Goal: Information Seeking & Learning: Learn about a topic

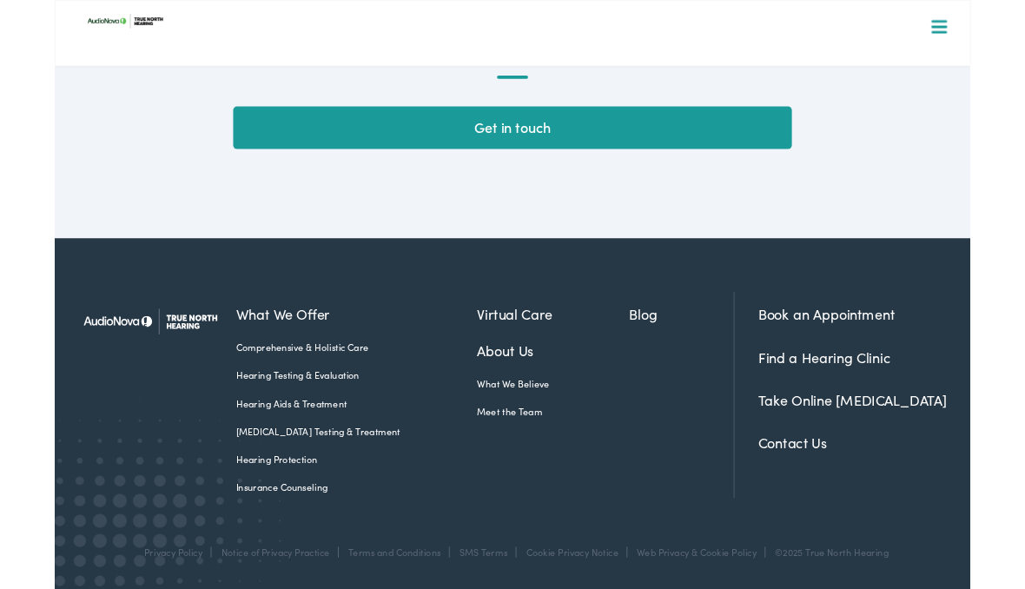
scroll to position [4816, 0]
click at [826, 505] on link "Contact Us" at bounding box center [825, 496] width 77 height 22
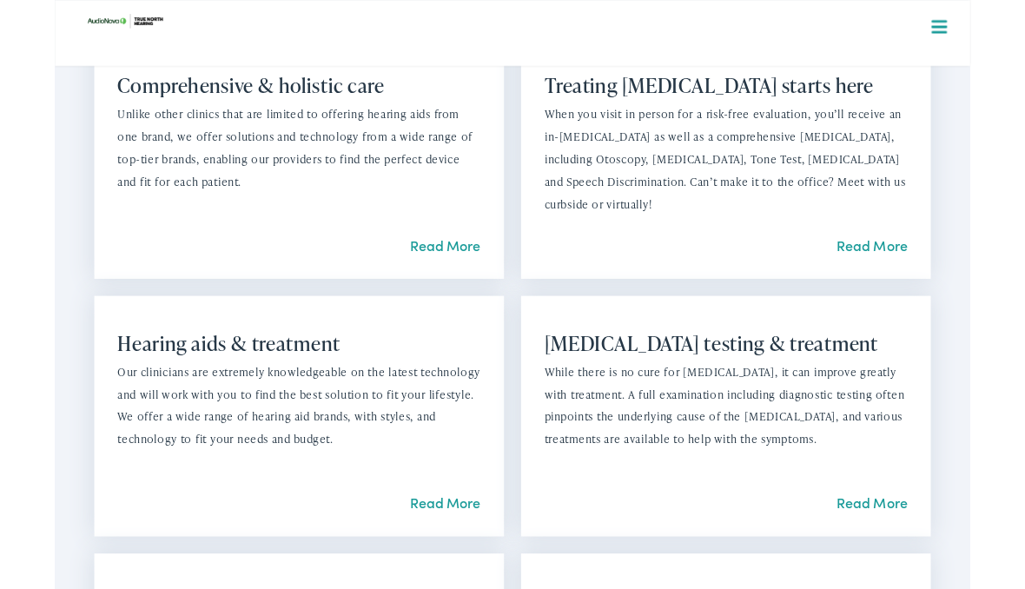
scroll to position [1572, 0]
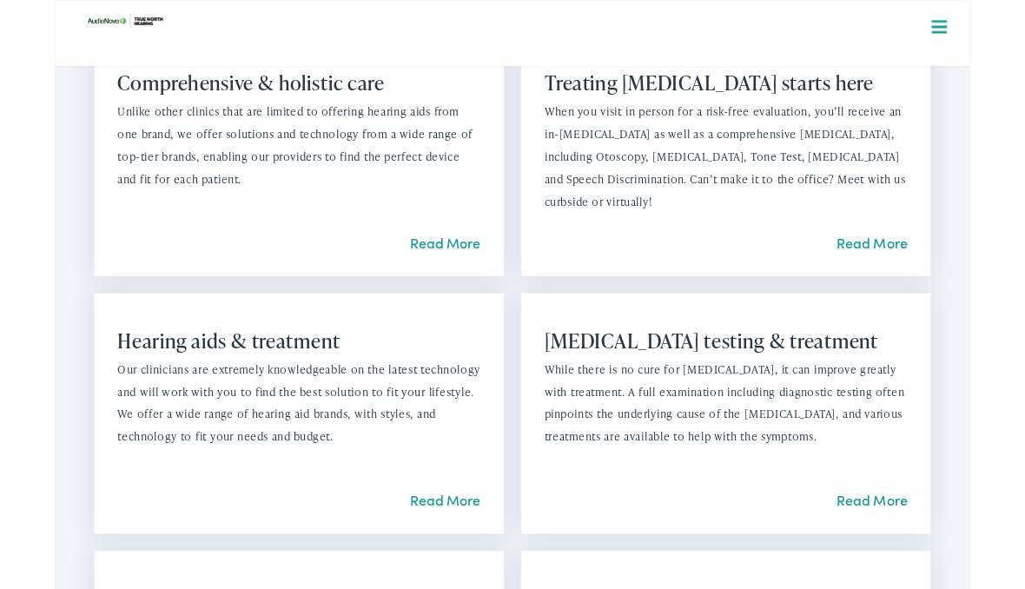
click at [440, 571] on link "Read More" at bounding box center [437, 560] width 79 height 22
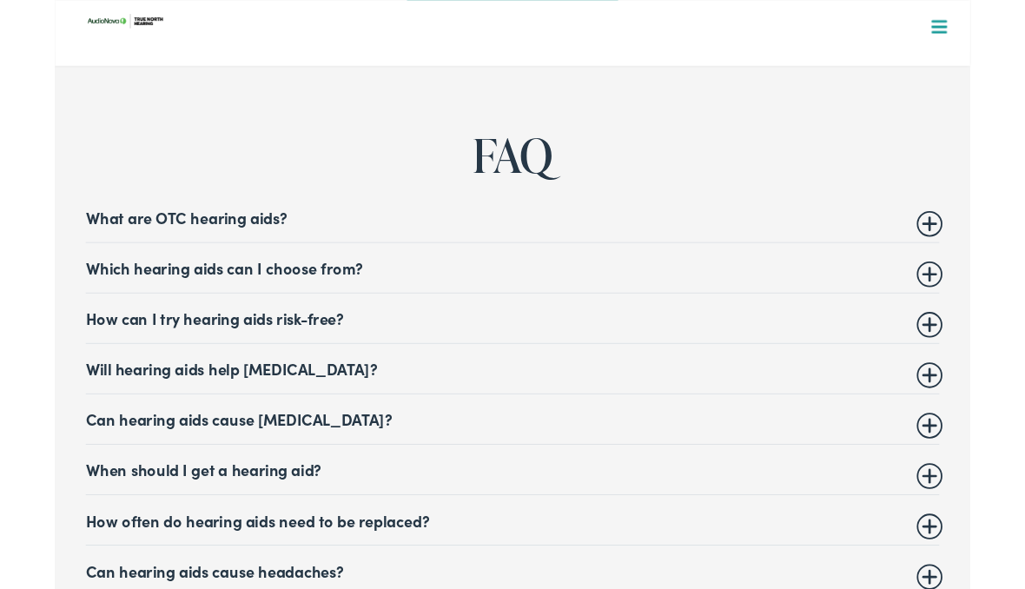
scroll to position [6805, 0]
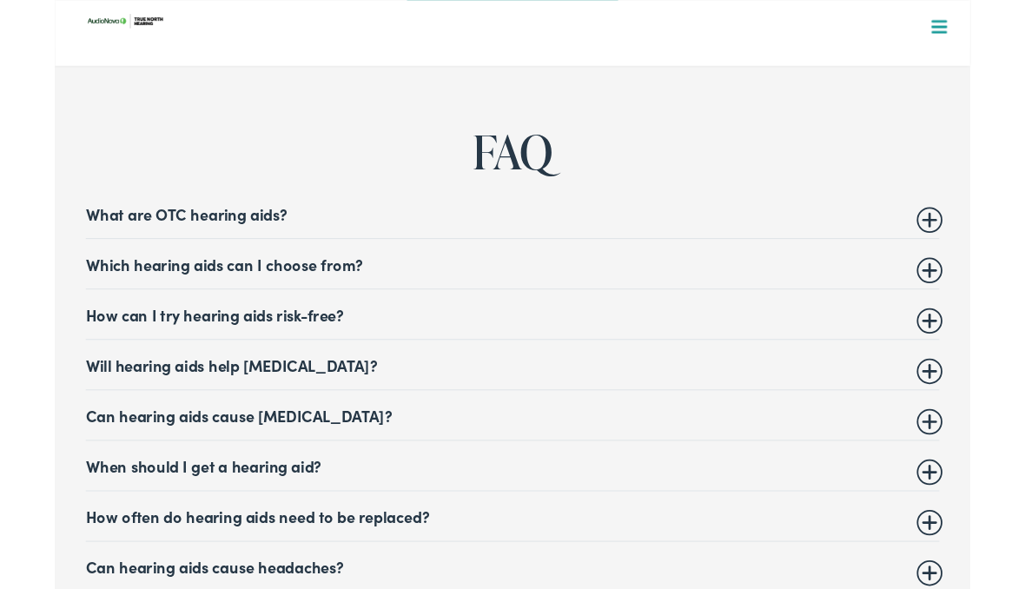
click at [979, 285] on summary "Which hearing aids can I choose from?" at bounding box center [513, 295] width 956 height 21
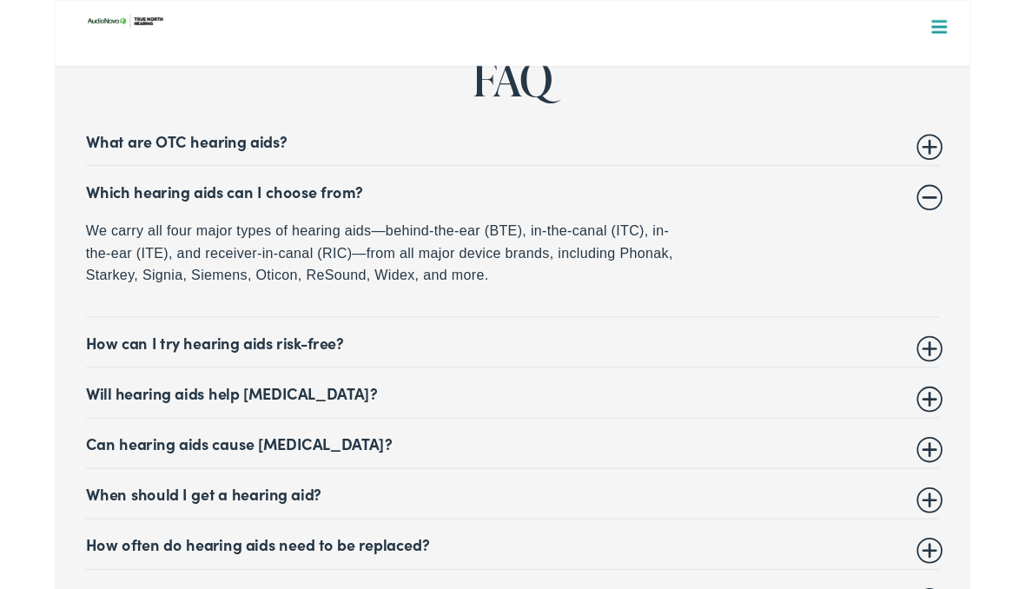
scroll to position [6889, 0]
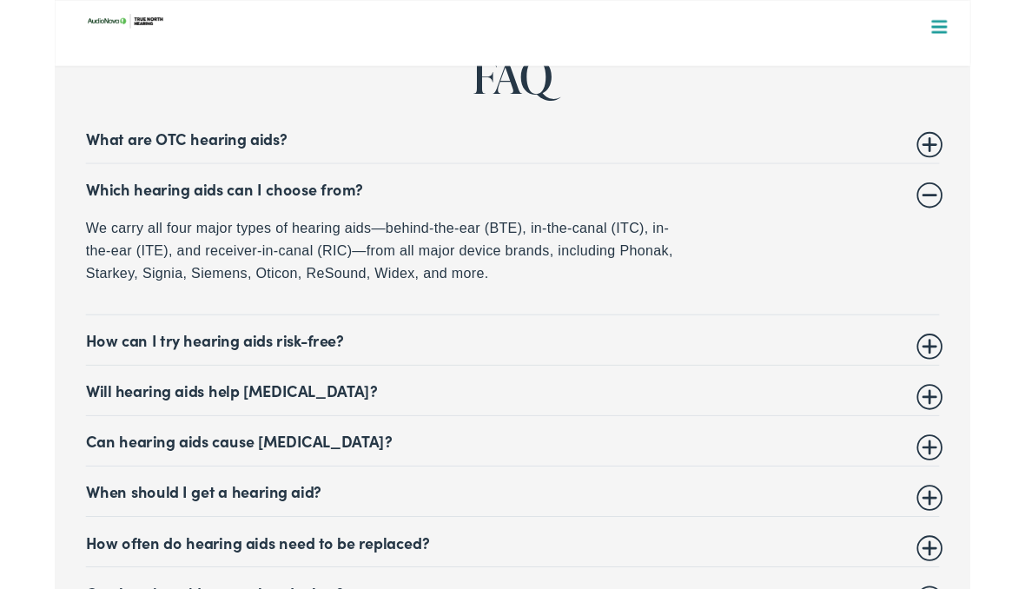
click at [453, 483] on summary "Can hearing aids cause [MEDICAL_DATA]?" at bounding box center [513, 493] width 956 height 21
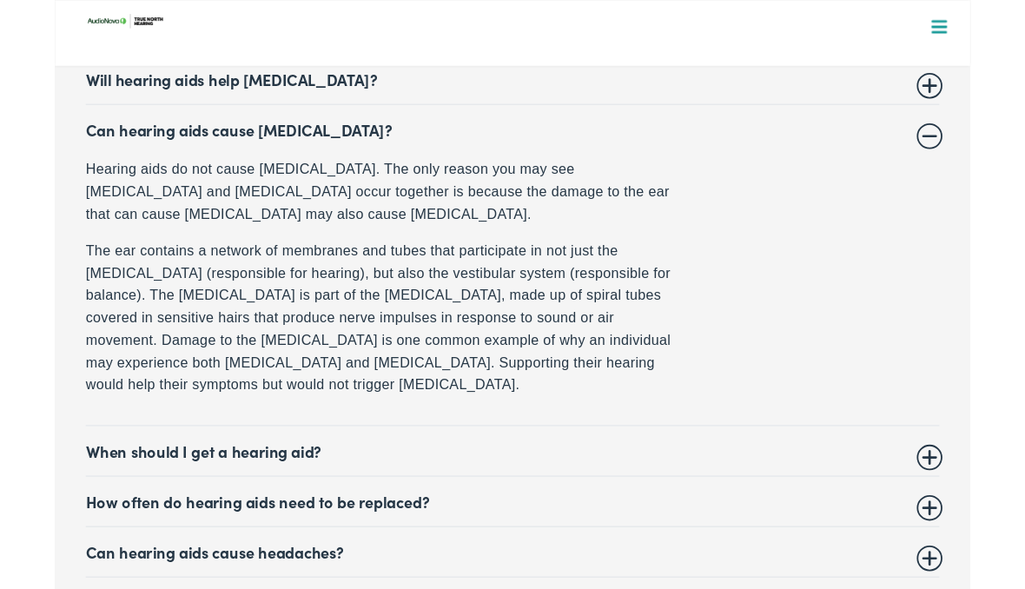
scroll to position [7125, 0]
click at [611, 494] on summary "When should I get a hearing aid?" at bounding box center [513, 504] width 956 height 21
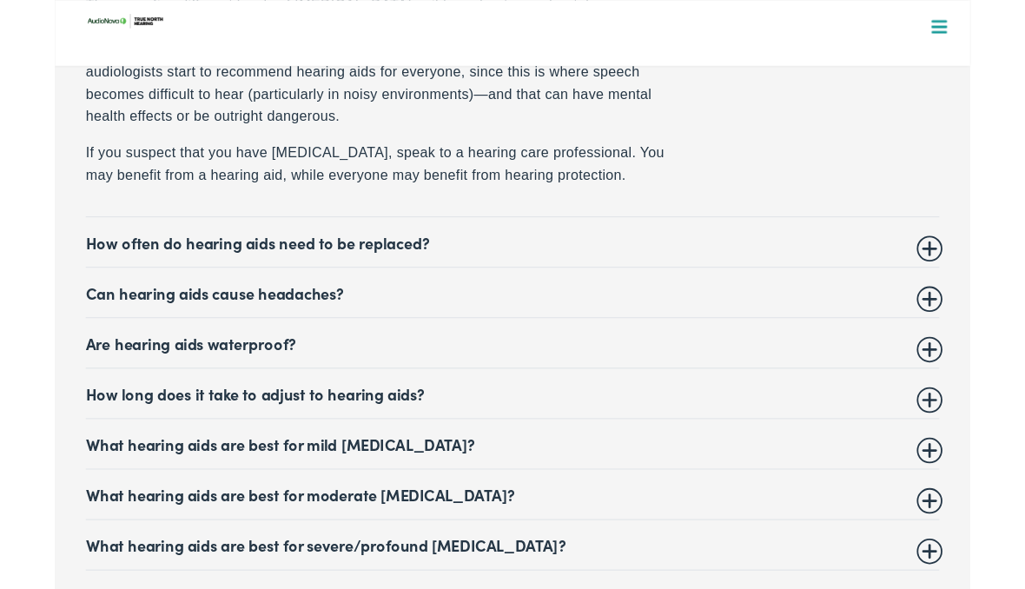
scroll to position [7367, 0]
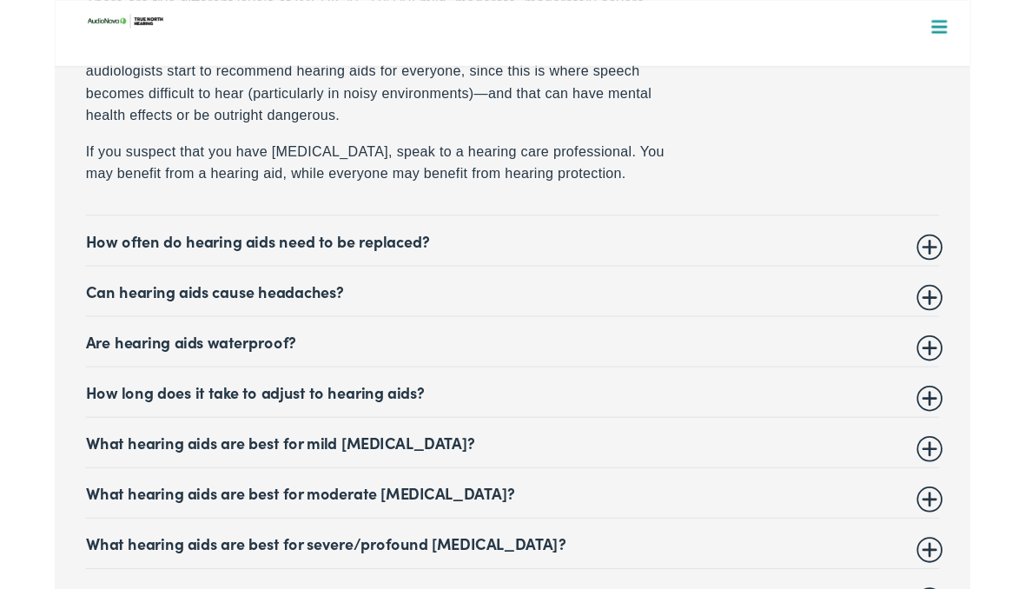
click at [625, 259] on summary "How often do hearing aids need to be replaced?" at bounding box center [513, 269] width 956 height 21
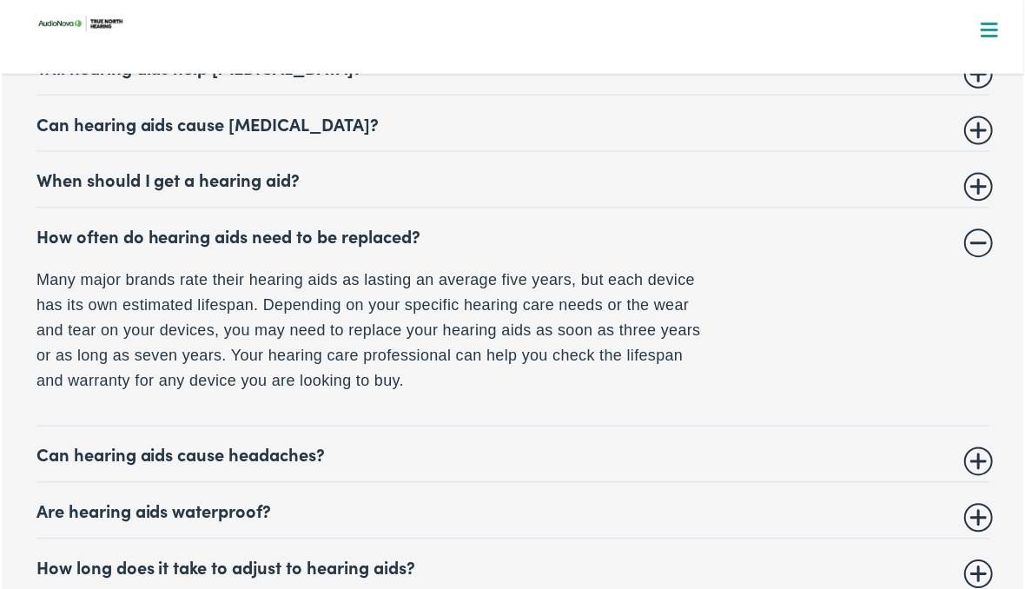
scroll to position [7147, 0]
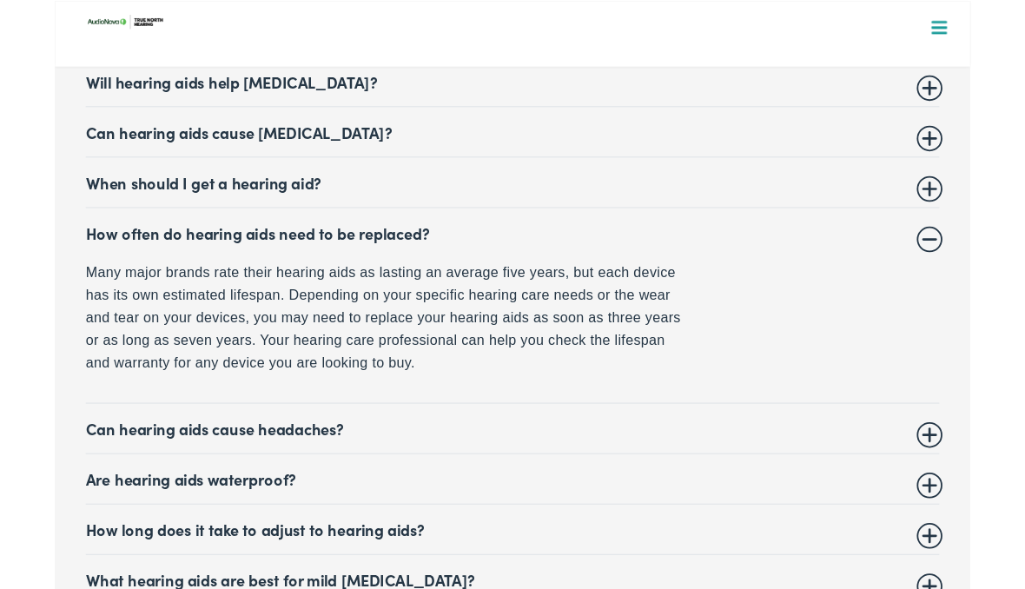
click at [498, 451] on details "Can hearing aids cause headaches? Some people report that when they first start…" at bounding box center [513, 479] width 956 height 56
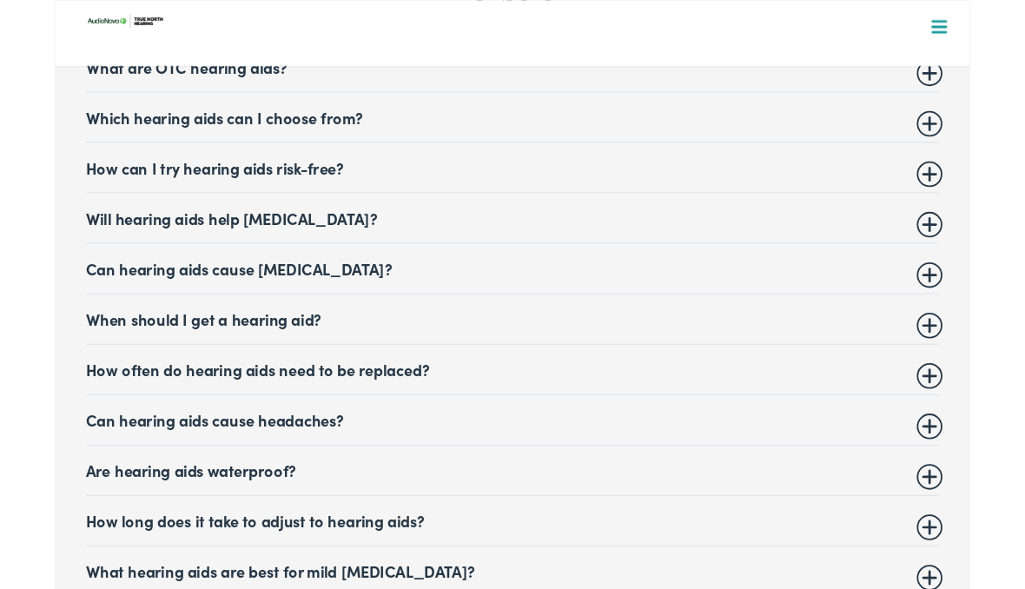
scroll to position [6970, 0]
click at [486, 459] on summary "Can hearing aids cause headaches?" at bounding box center [513, 469] width 956 height 21
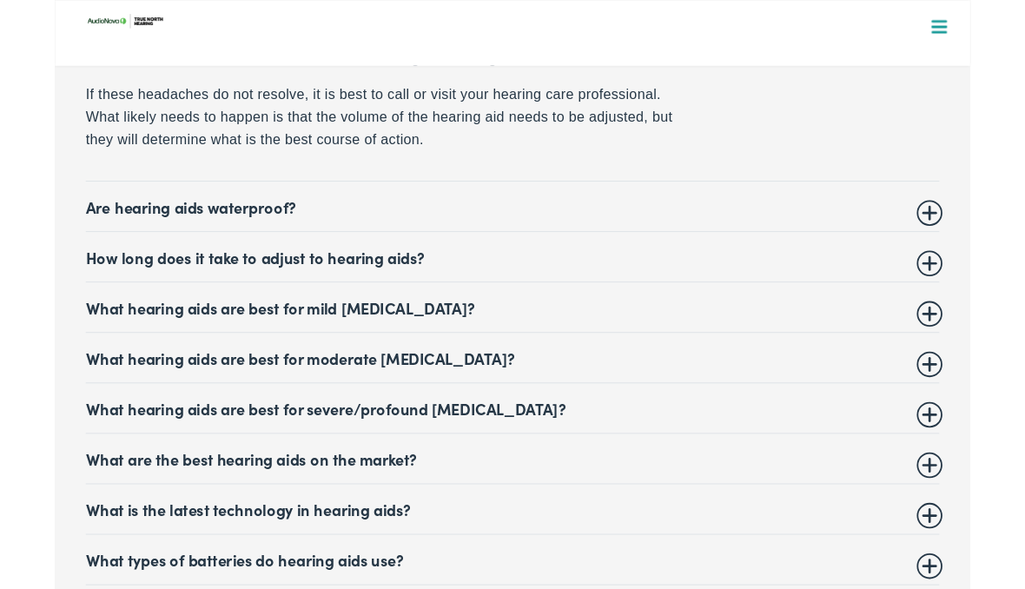
scroll to position [7524, 0]
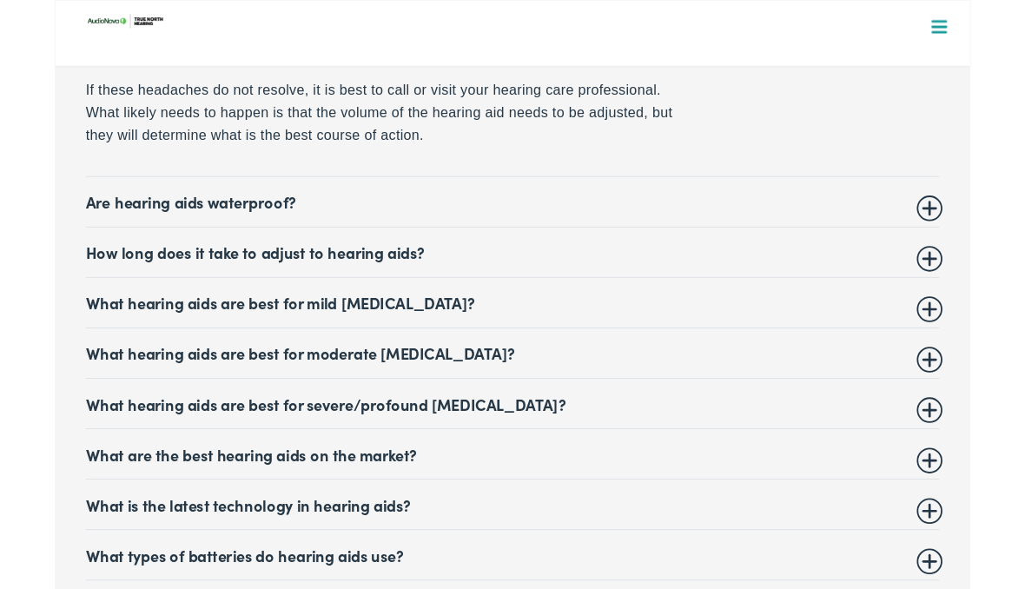
click at [468, 275] on details "How long does it take to adjust to hearing aids? Most people get used to their …" at bounding box center [513, 283] width 956 height 56
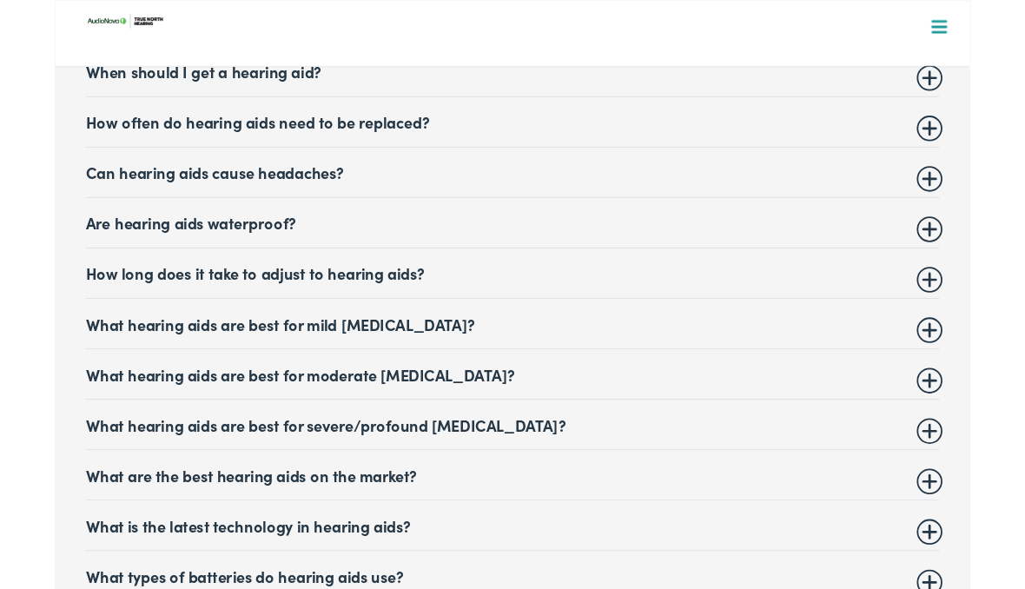
scroll to position [7245, 0]
click at [459, 296] on summary "How long does it take to adjust to hearing aids?" at bounding box center [513, 306] width 956 height 21
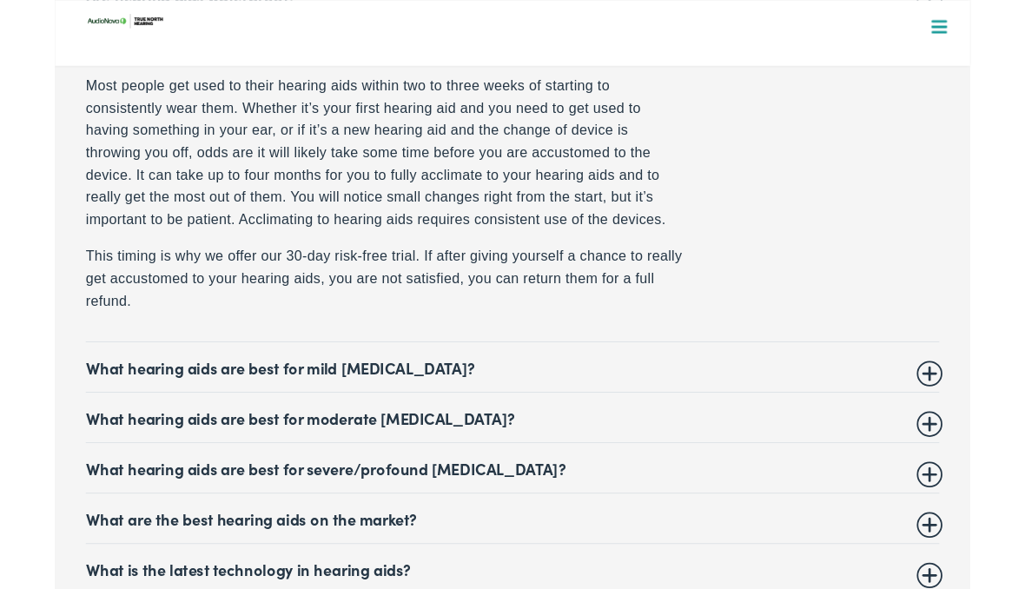
scroll to position [7503, 0]
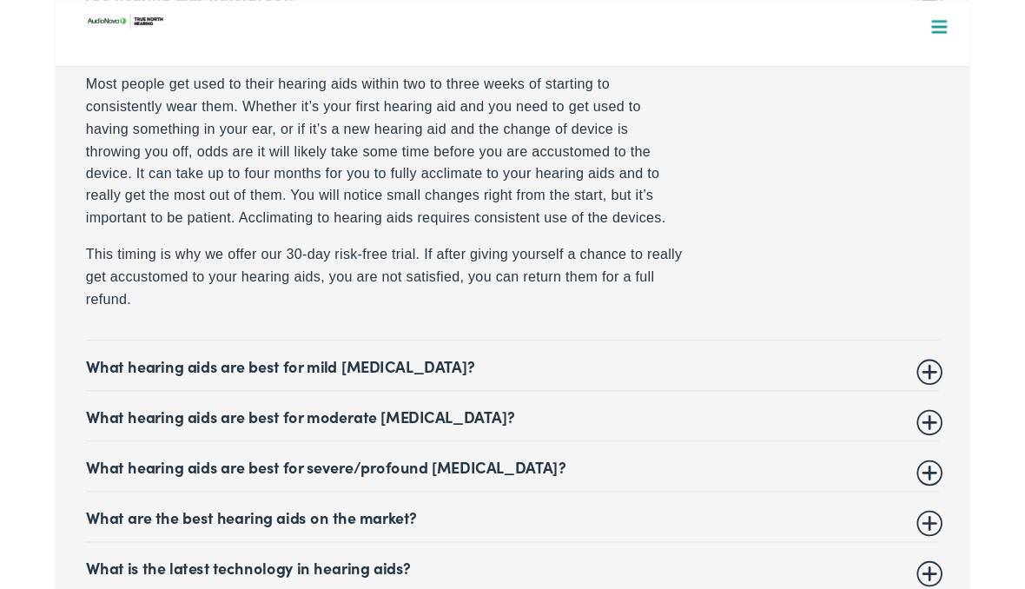
click at [398, 455] on summary "What hearing aids are best for moderate [MEDICAL_DATA]?" at bounding box center [513, 465] width 956 height 21
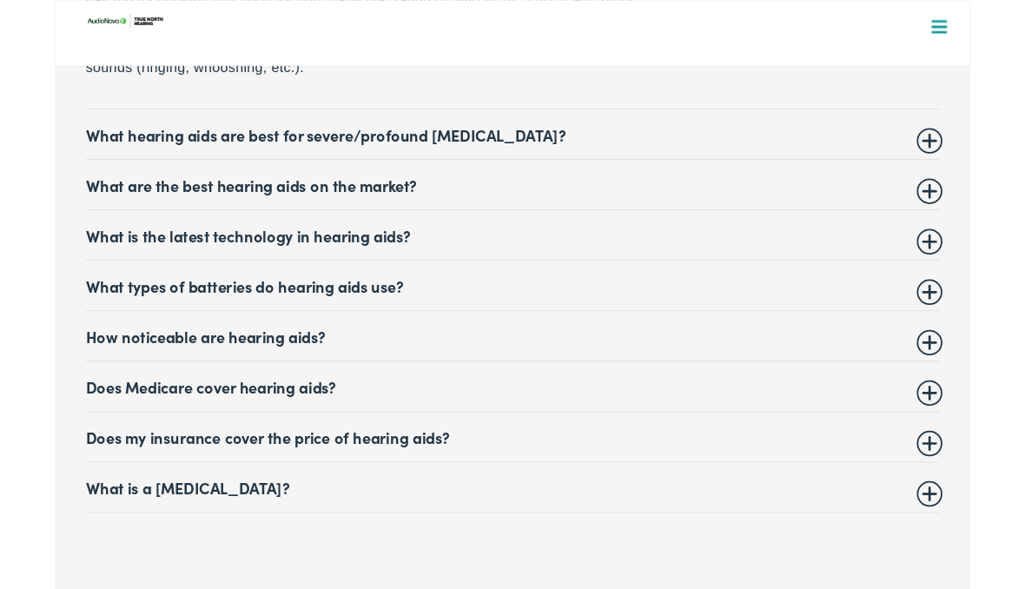
scroll to position [7756, 0]
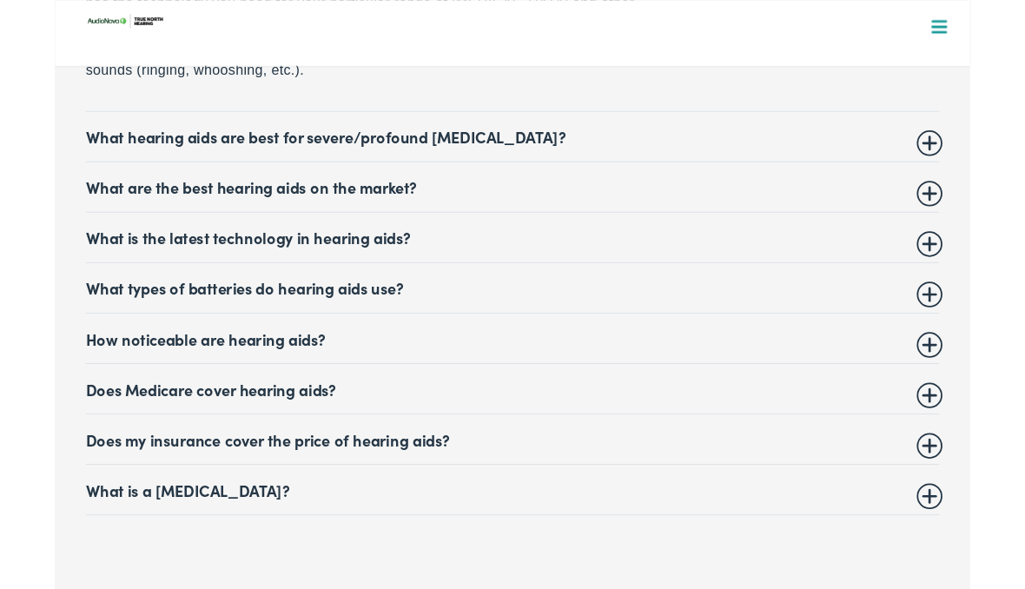
click at [404, 481] on summary "Does my insurance cover the price of hearing aids?" at bounding box center [513, 491] width 956 height 21
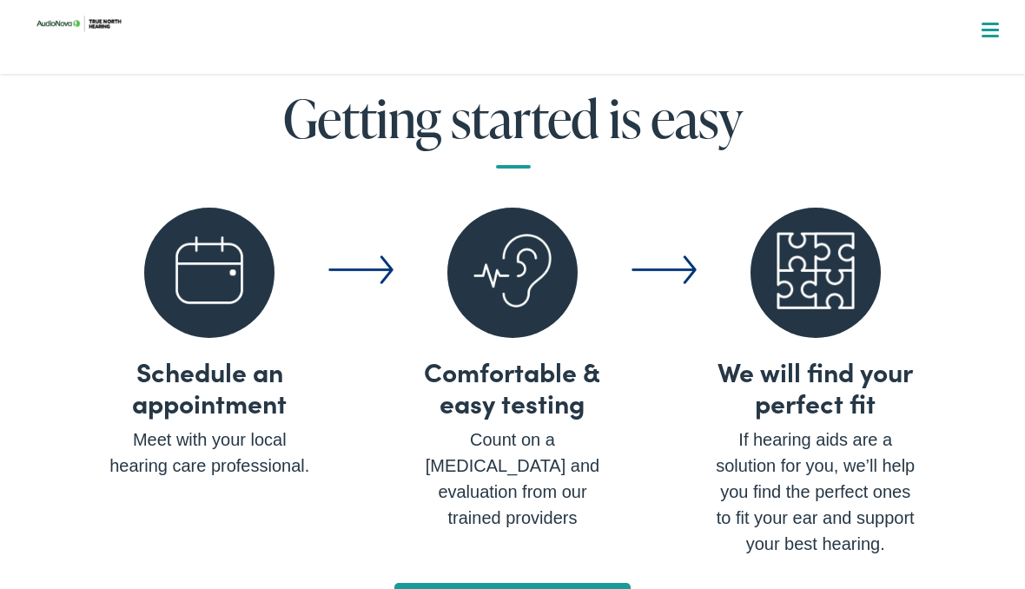
scroll to position [6207, 0]
